Goal: Navigation & Orientation: Find specific page/section

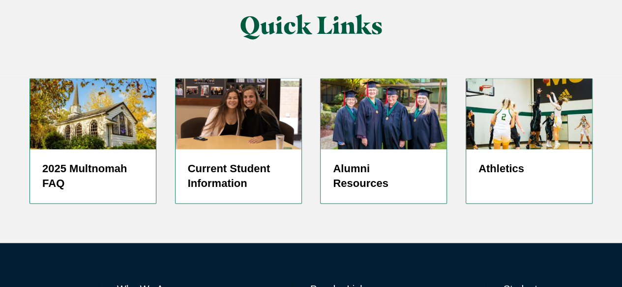
scroll to position [2496, 0]
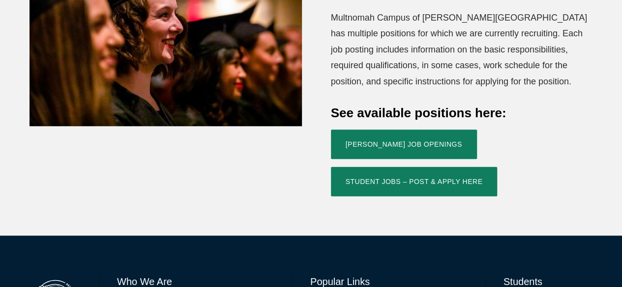
scroll to position [395, 0]
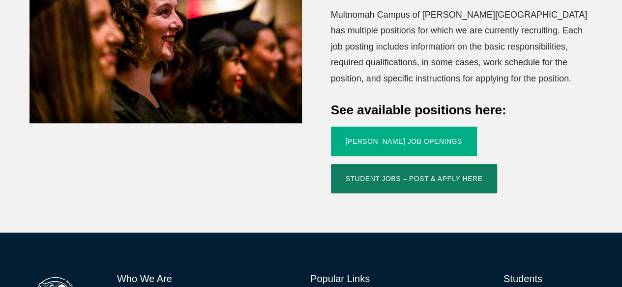
click at [407, 127] on link "Jessup Job Openings" at bounding box center [404, 141] width 146 height 29
